Goal: Task Accomplishment & Management: Use online tool/utility

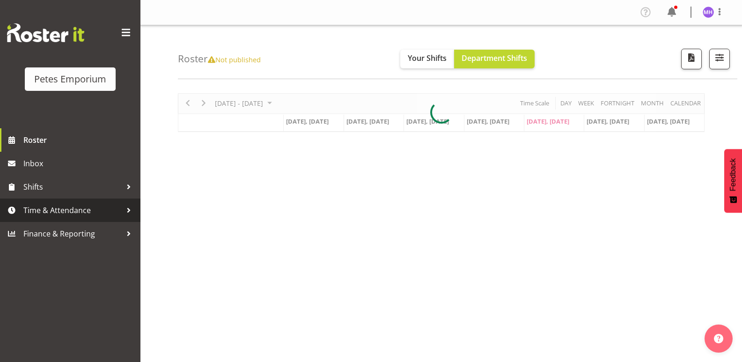
click at [65, 211] on span "Time & Attendance" at bounding box center [72, 210] width 98 height 14
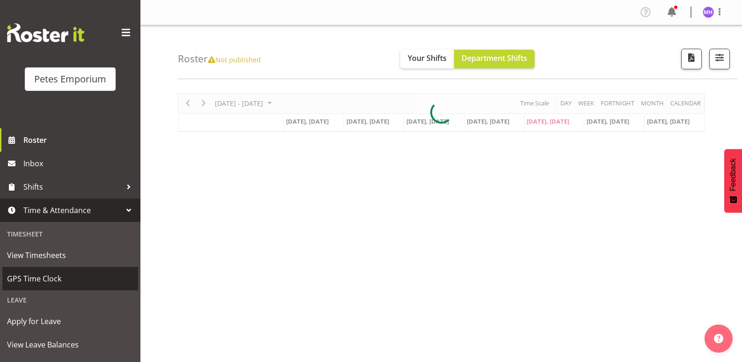
click at [66, 283] on span "GPS Time Clock" at bounding box center [70, 278] width 126 height 14
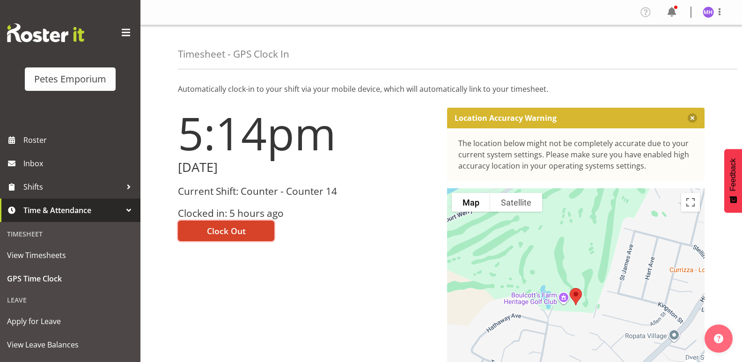
click at [252, 226] on button "Clock Out" at bounding box center [226, 230] width 96 height 21
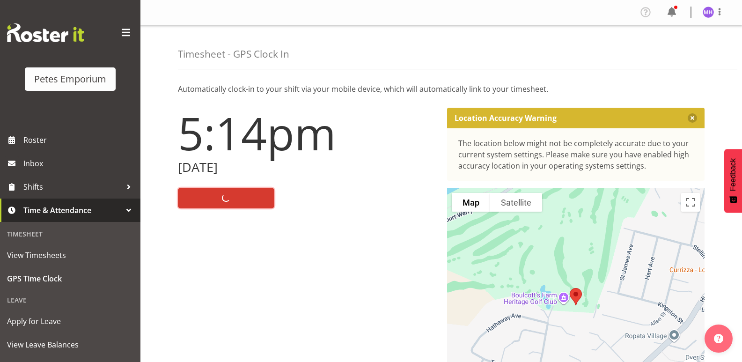
click at [711, 12] on img at bounding box center [708, 12] width 11 height 11
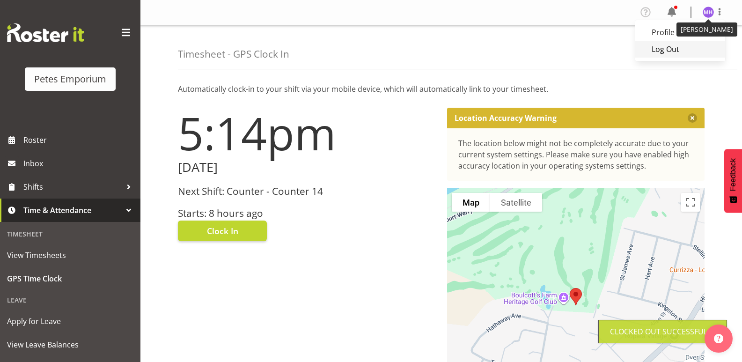
click at [671, 46] on link "Log Out" at bounding box center [680, 49] width 90 height 17
